Goal: Obtain resource: Obtain resource

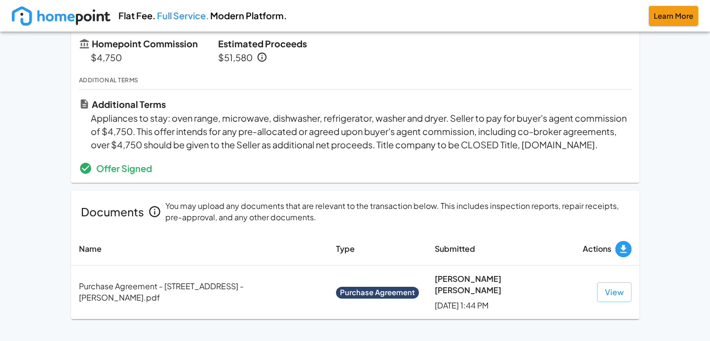
scroll to position [325, 0]
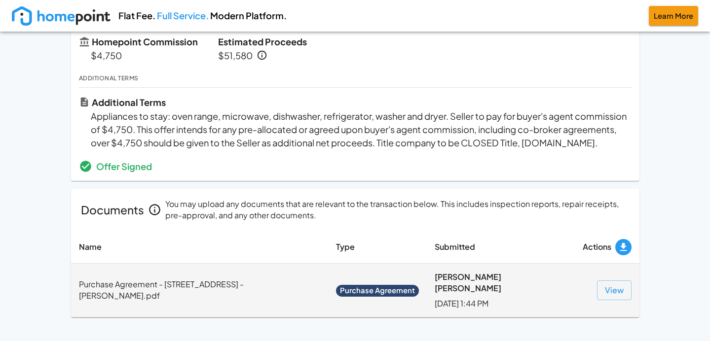
click at [403, 296] on span "Purchase Agreement" at bounding box center [377, 291] width 83 height 10
click at [614, 297] on button "View" at bounding box center [614, 291] width 35 height 20
